Goal: Information Seeking & Learning: Learn about a topic

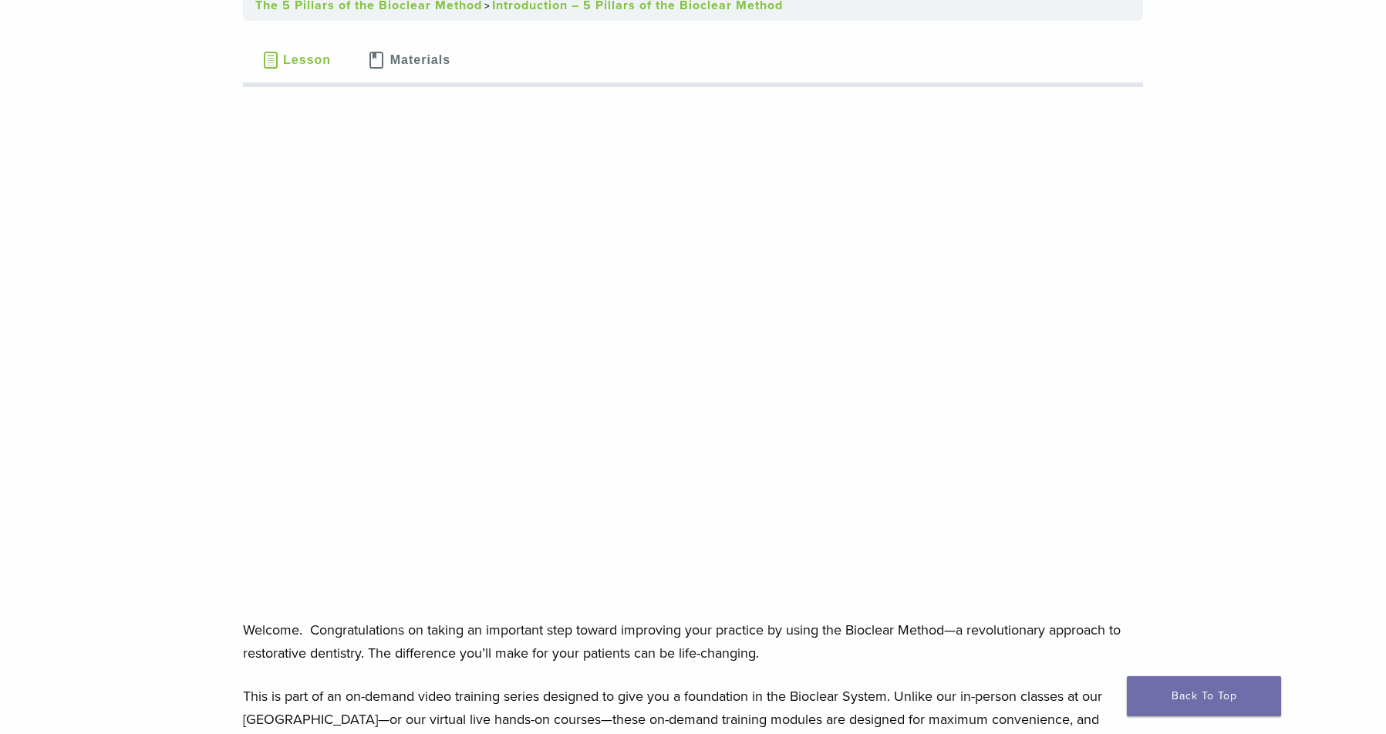
scroll to position [149, 0]
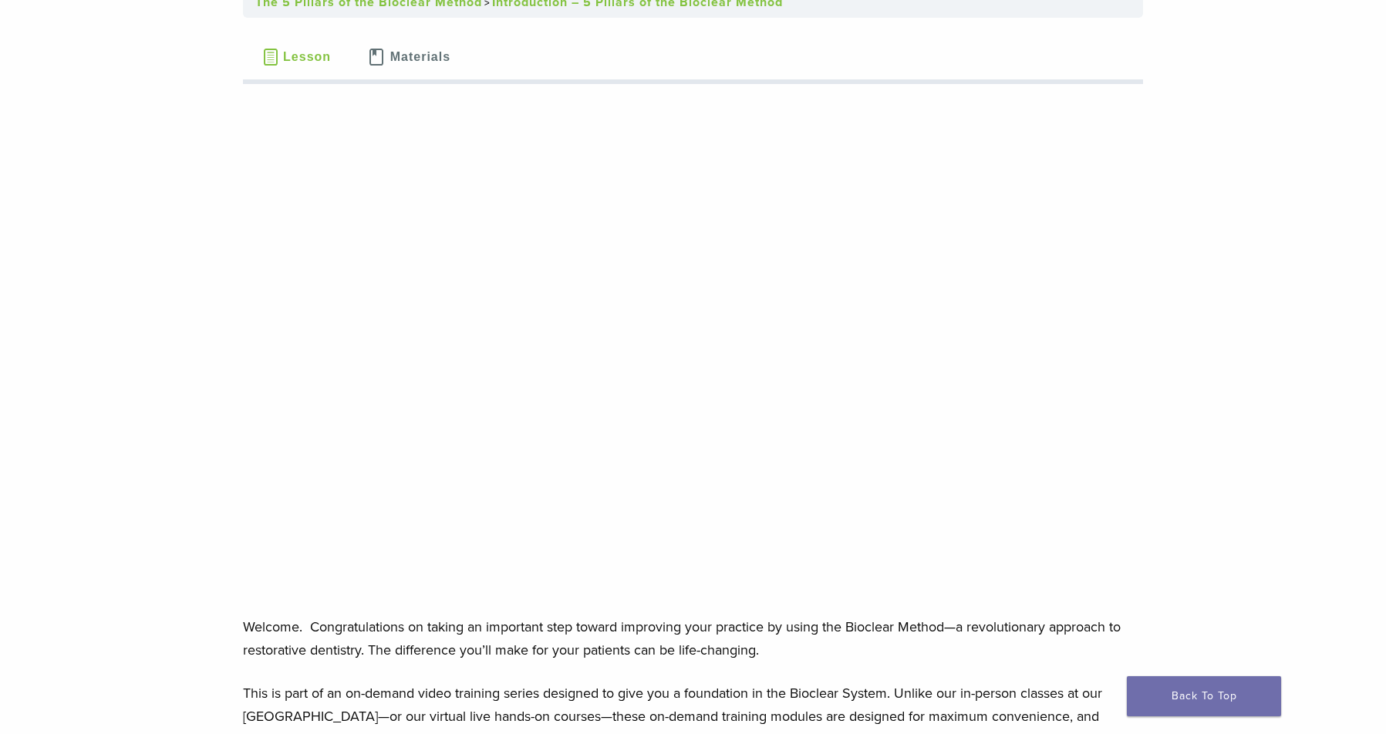
scroll to position [151, 0]
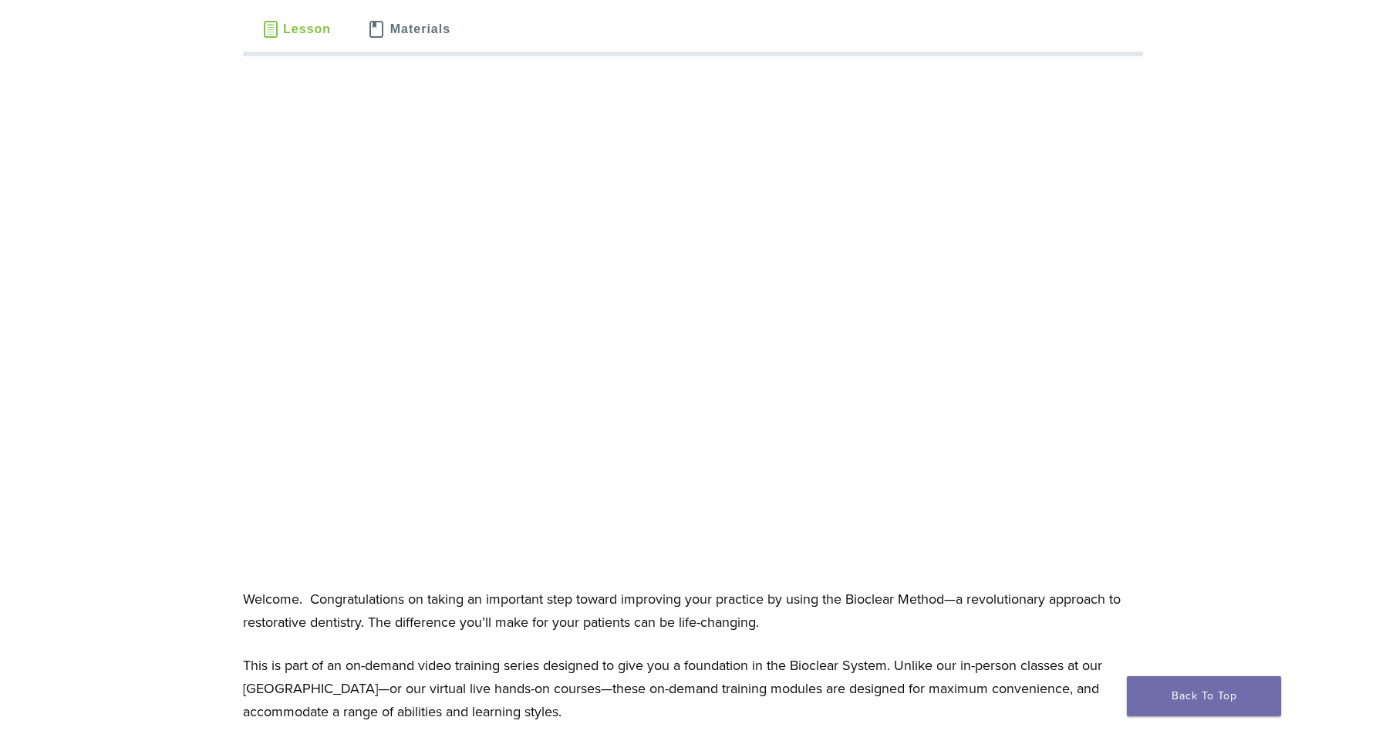
scroll to position [180, 0]
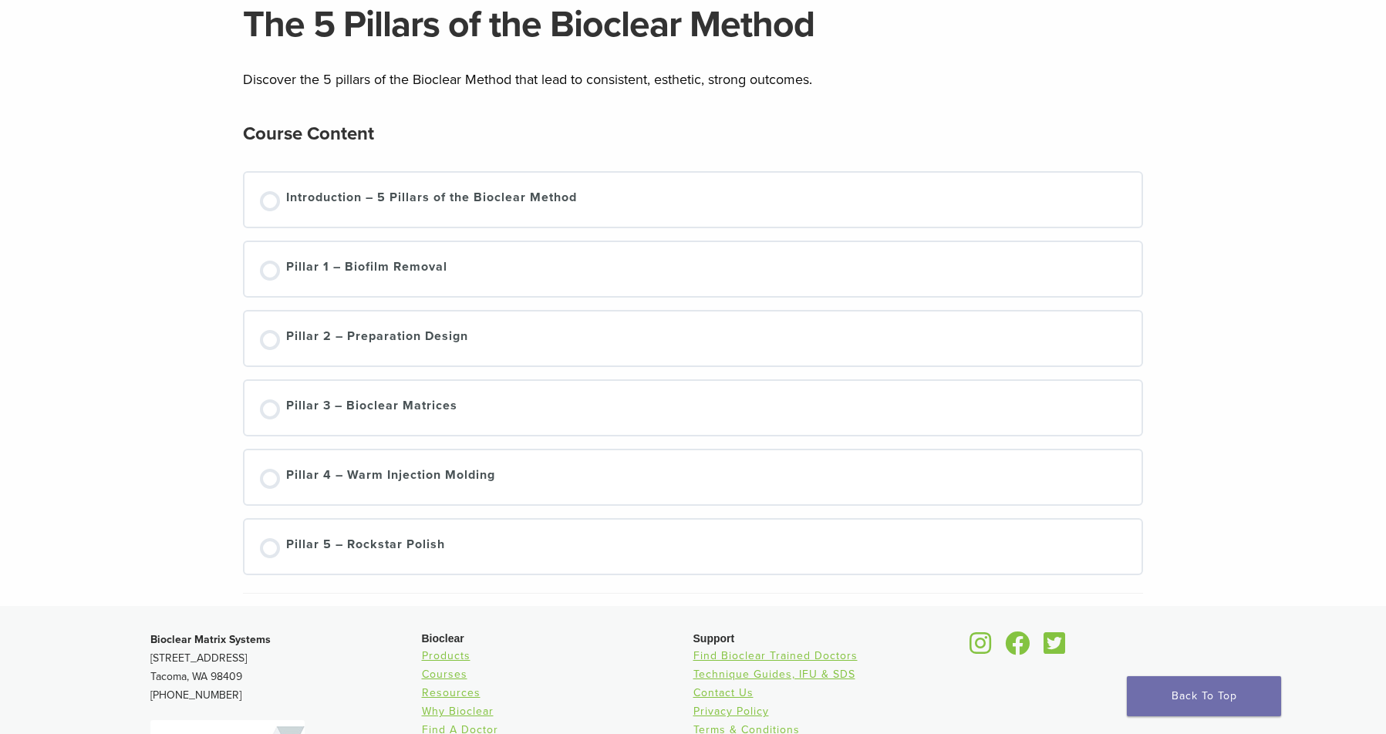
scroll to position [134, 0]
click at [377, 257] on div "Pillar 1 – Biofilm Removal" at bounding box center [693, 270] width 898 height 54
click at [260, 273] on link "Pillar 1 – Biofilm Removal" at bounding box center [693, 269] width 867 height 23
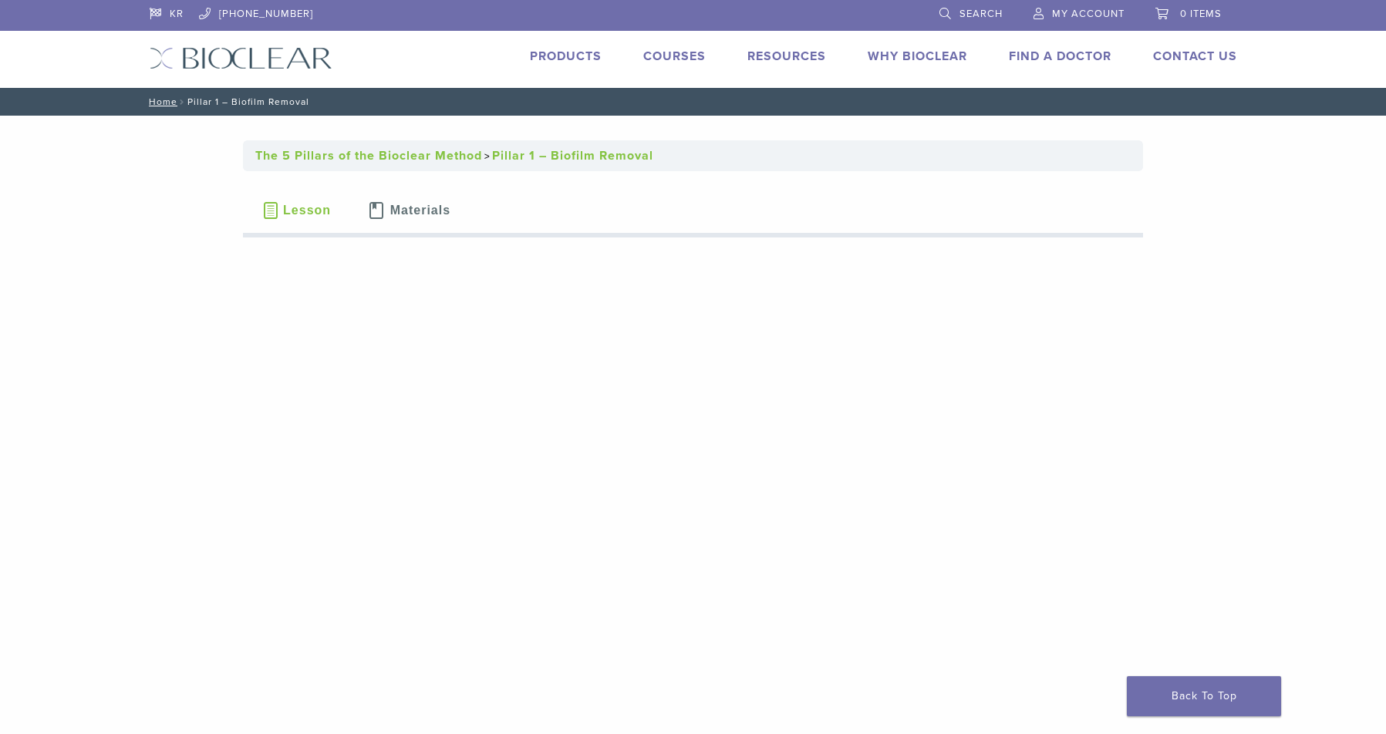
click at [400, 210] on span "Materials" at bounding box center [420, 210] width 60 height 12
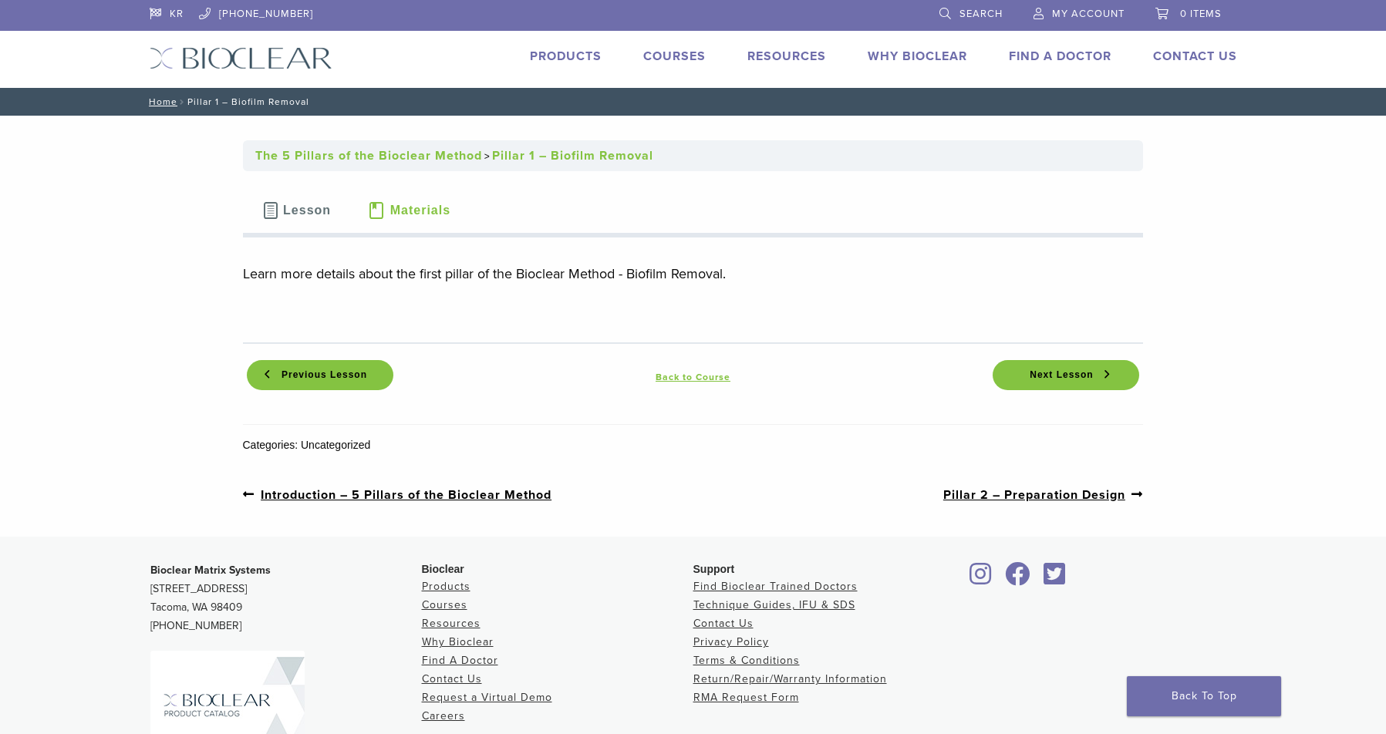
click at [306, 212] on span "Lesson" at bounding box center [307, 210] width 48 height 12
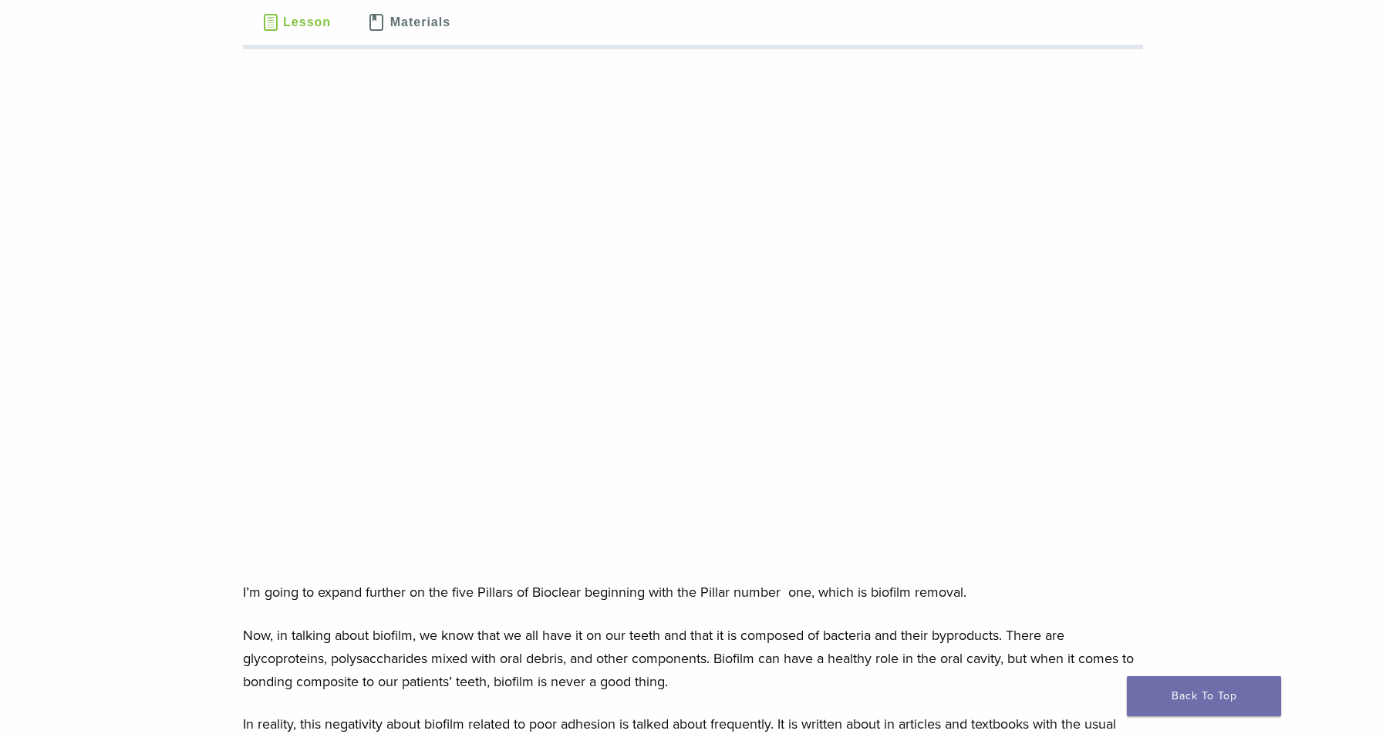
scroll to position [181, 0]
